Goal: Information Seeking & Learning: Check status

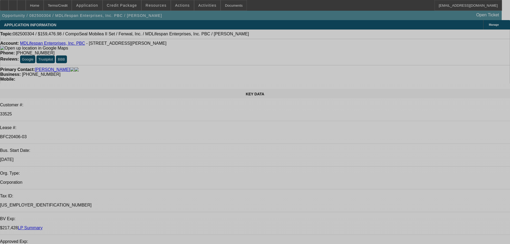
select select "0"
select select "2"
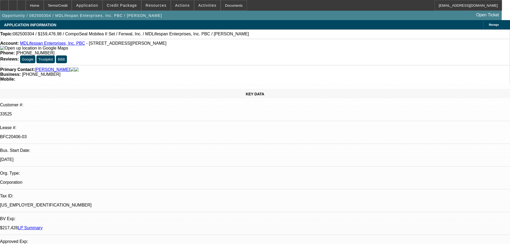
select select "2"
select select "0"
select select "6"
select select "0"
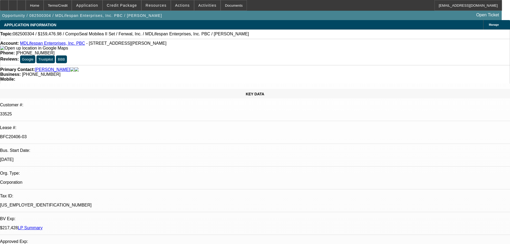
select select "0"
select select "6"
select select "0"
select select "3"
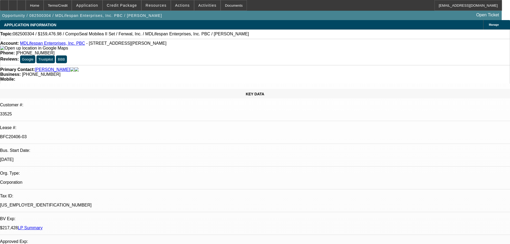
select select "0"
select select "6"
select select "0"
select select "2"
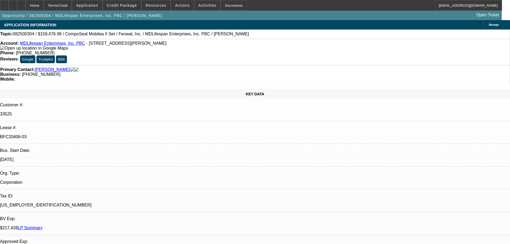
select select "0"
select select "6"
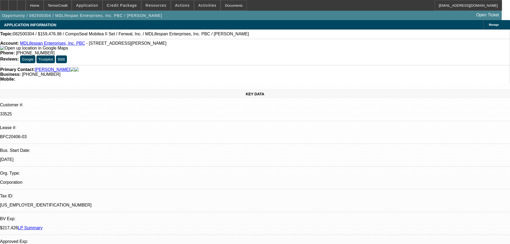
scroll to position [0, 0]
drag, startPoint x: 375, startPoint y: 73, endPoint x: 375, endPoint y: 77, distance: 3.6
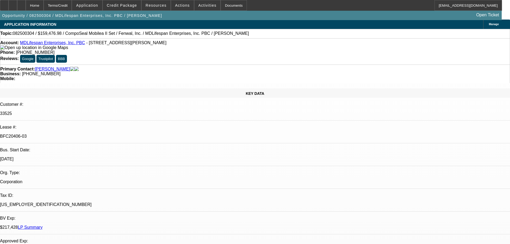
scroll to position [0, 0]
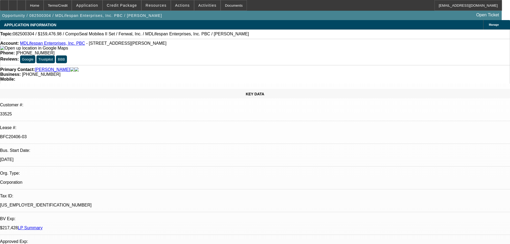
scroll to position [134, 0]
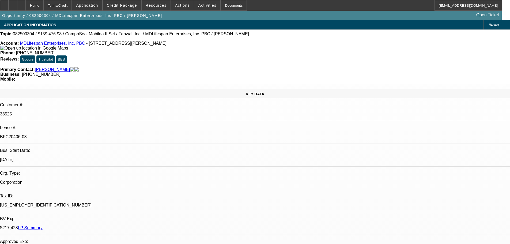
scroll to position [0, 0]
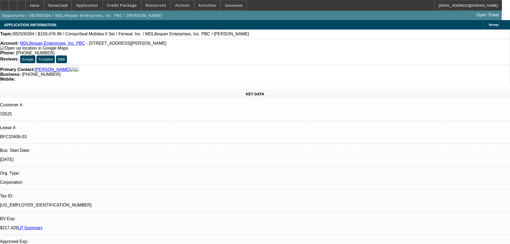
scroll to position [455, 0]
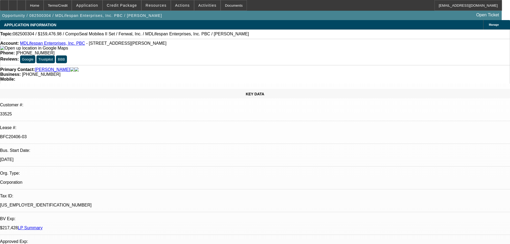
scroll to position [797, 0]
